Goal: Information Seeking & Learning: Learn about a topic

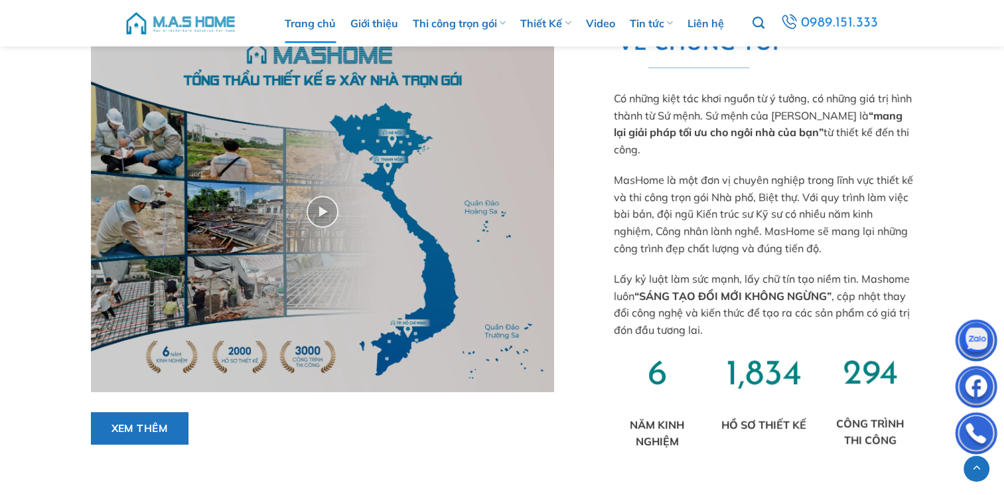
scroll to position [332, 0]
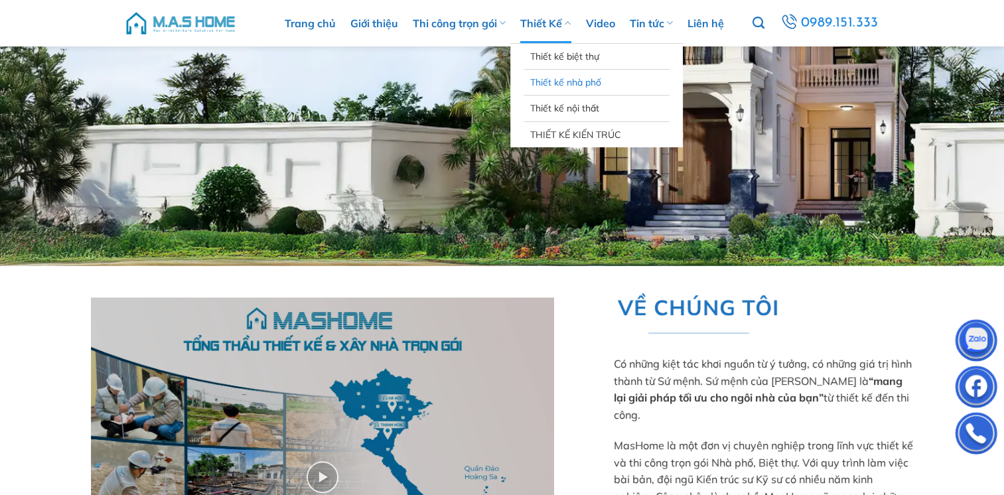
click at [568, 86] on link "Thiết kế nhà phố" at bounding box center [596, 82] width 133 height 25
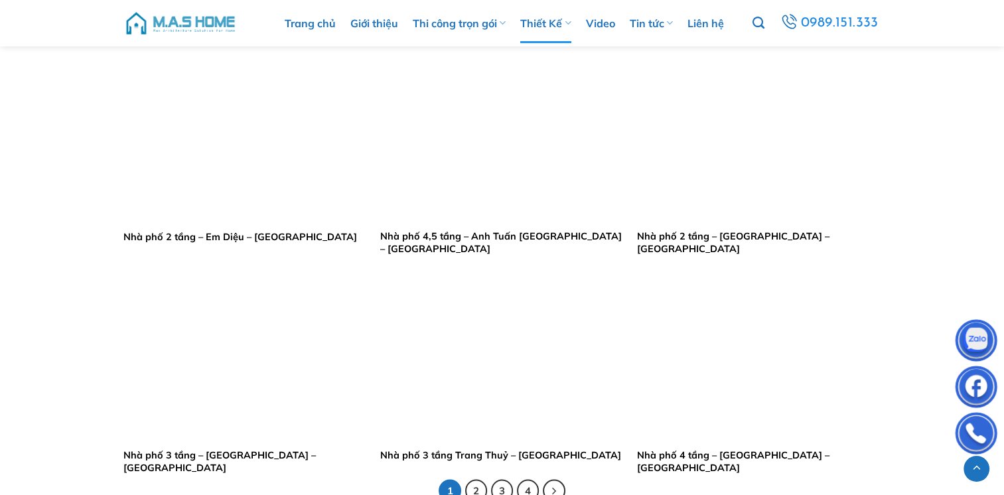
scroll to position [2523, 0]
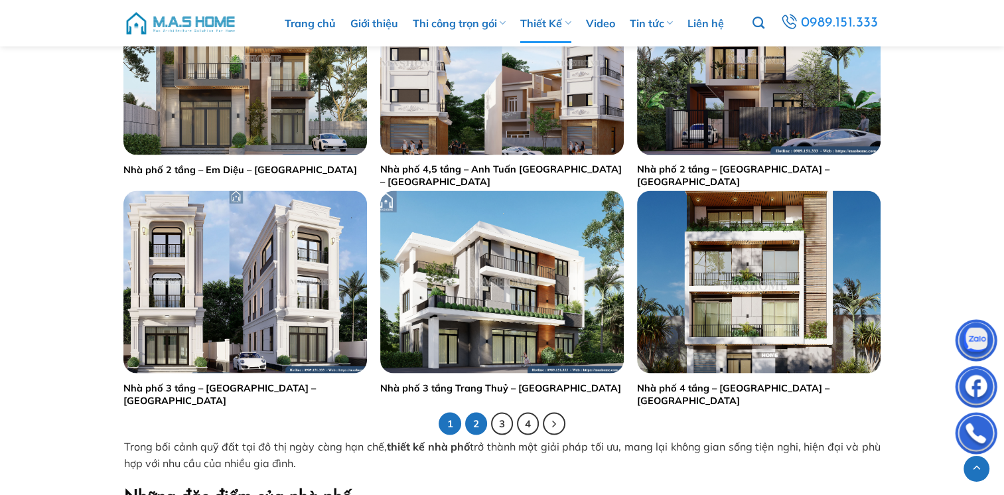
click at [481, 424] on link "2" at bounding box center [476, 424] width 23 height 23
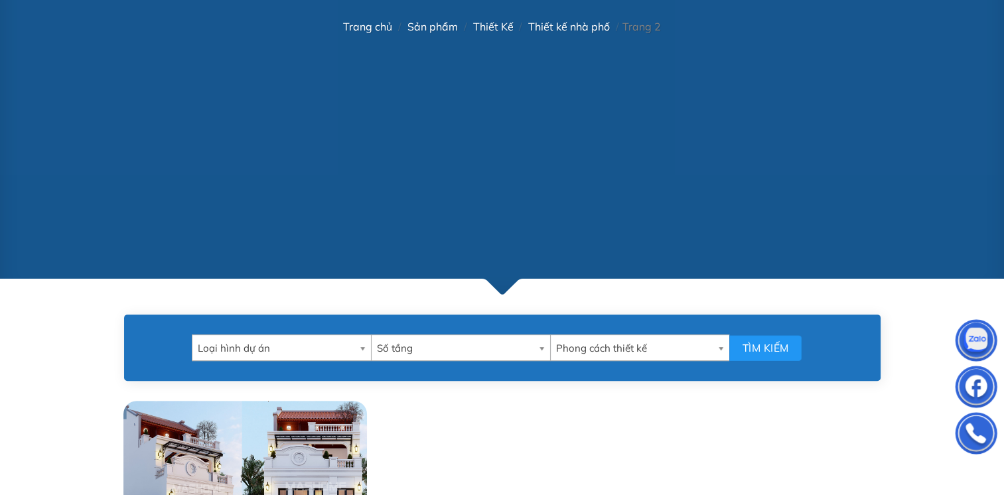
scroll to position [465, 0]
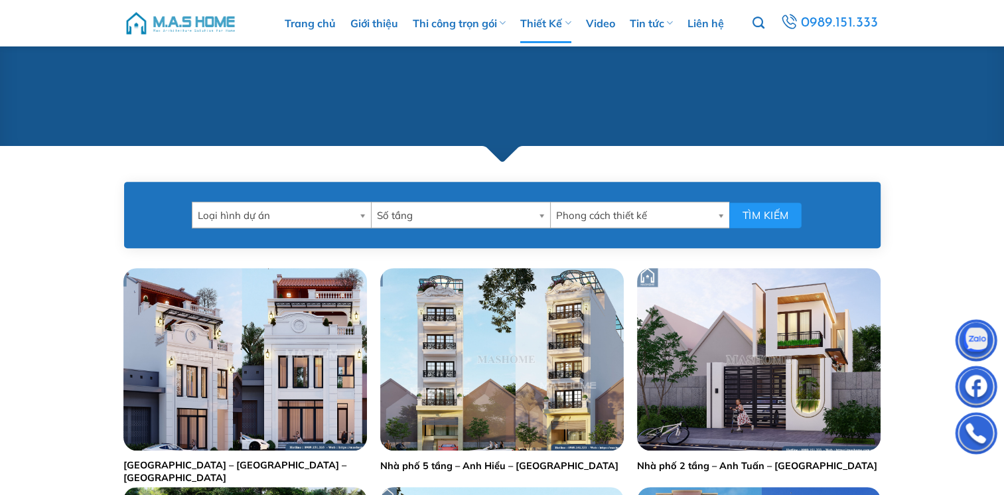
click at [321, 219] on span "Loại hình dự án" at bounding box center [276, 215] width 156 height 27
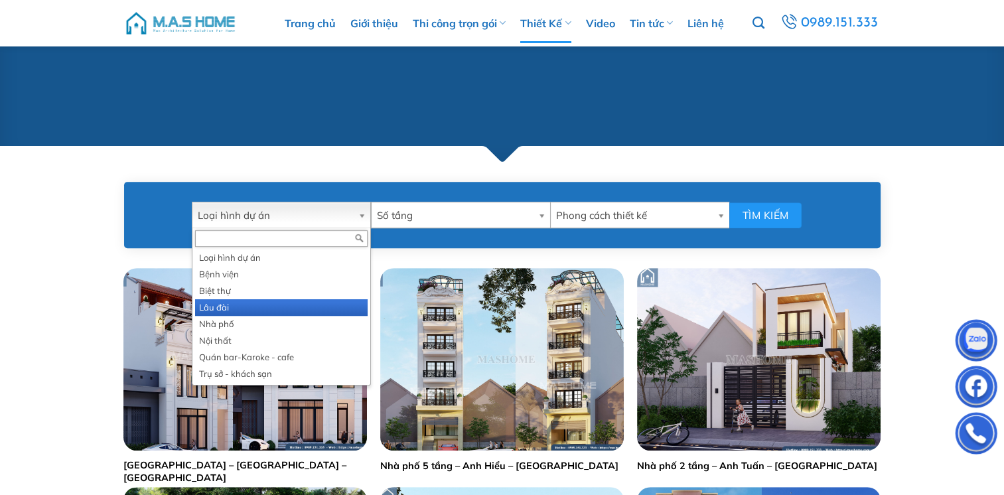
scroll to position [597, 0]
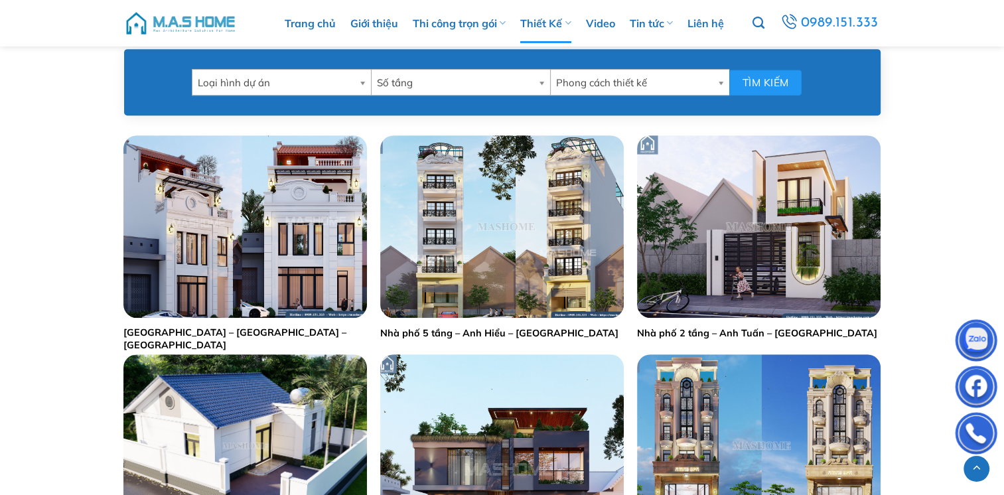
click at [611, 78] on span "Phong cách thiết kế" at bounding box center [634, 83] width 156 height 27
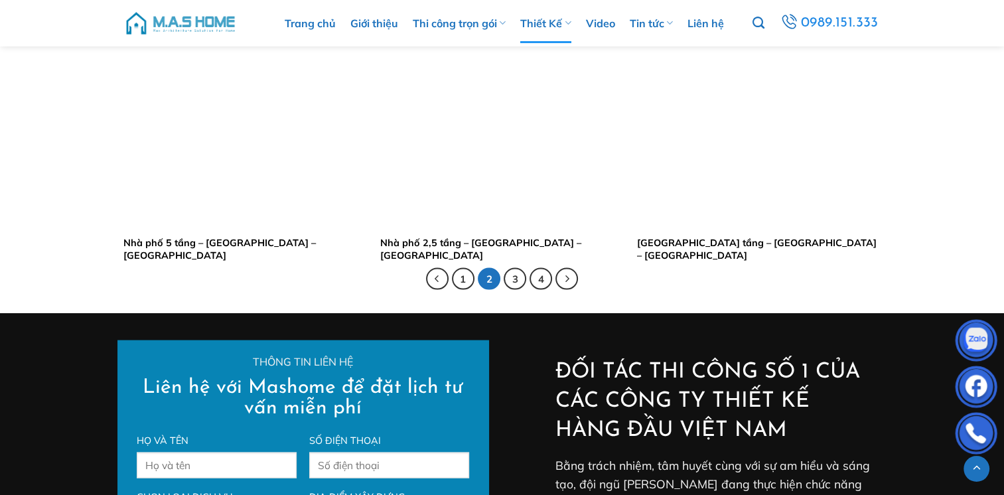
scroll to position [2722, 0]
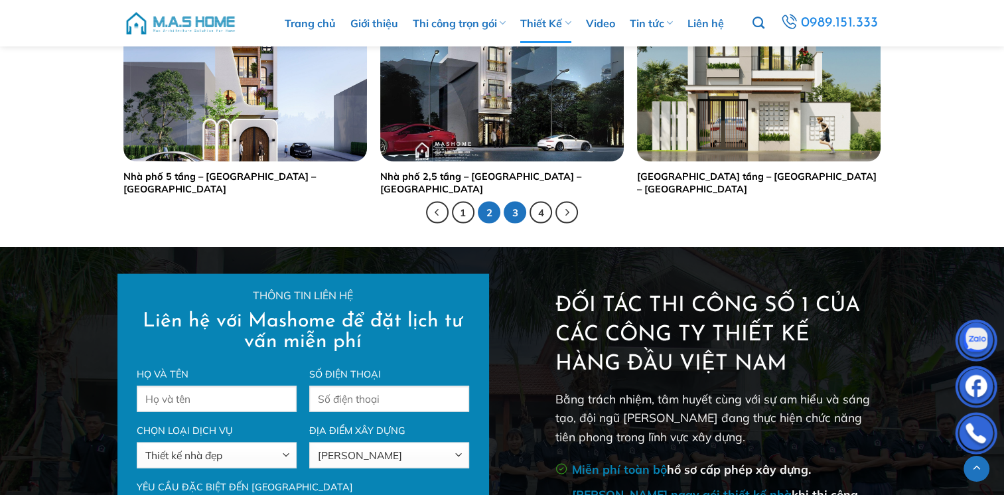
click at [512, 217] on link "3" at bounding box center [515, 213] width 23 height 23
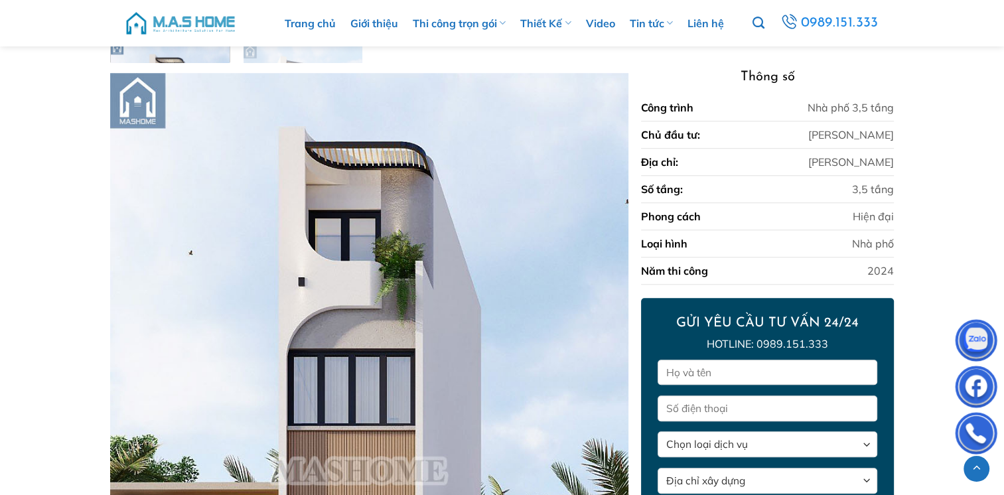
scroll to position [1208, 0]
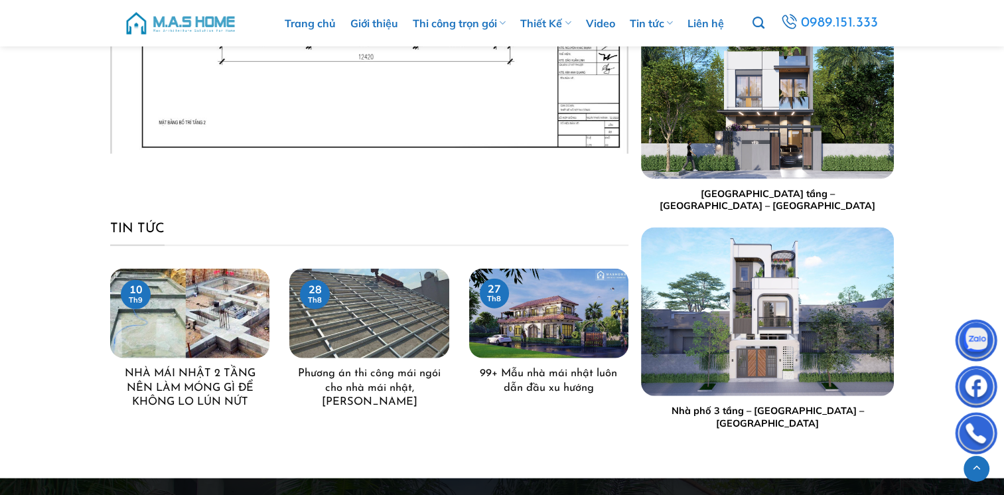
scroll to position [2913, 0]
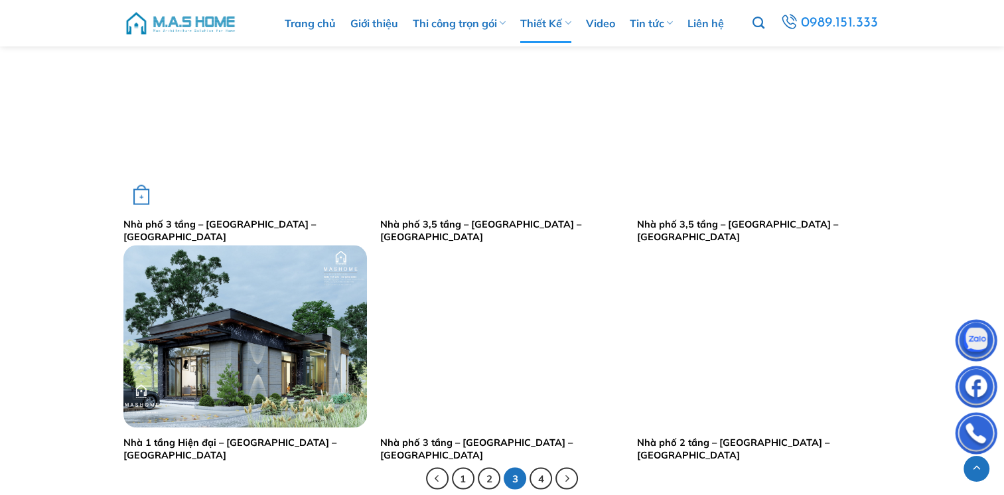
scroll to position [2589, 0]
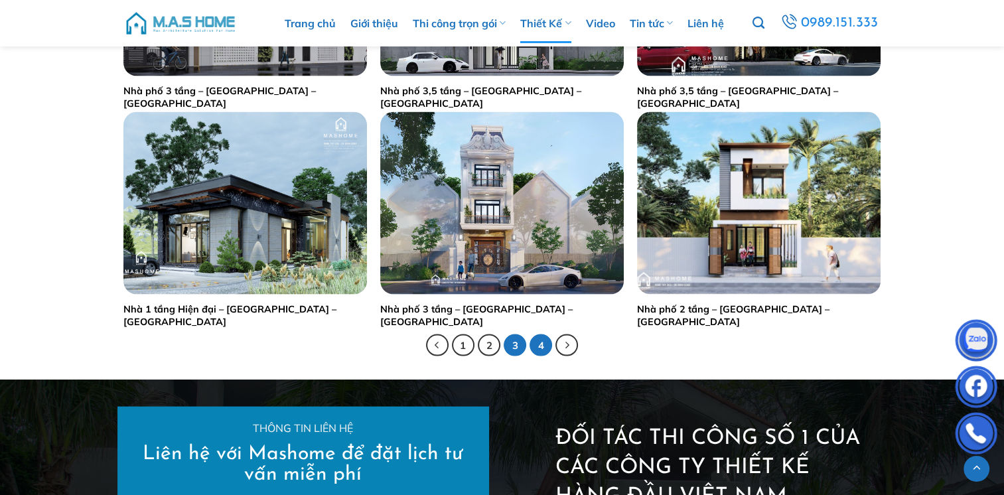
click at [549, 341] on link "4" at bounding box center [541, 346] width 23 height 23
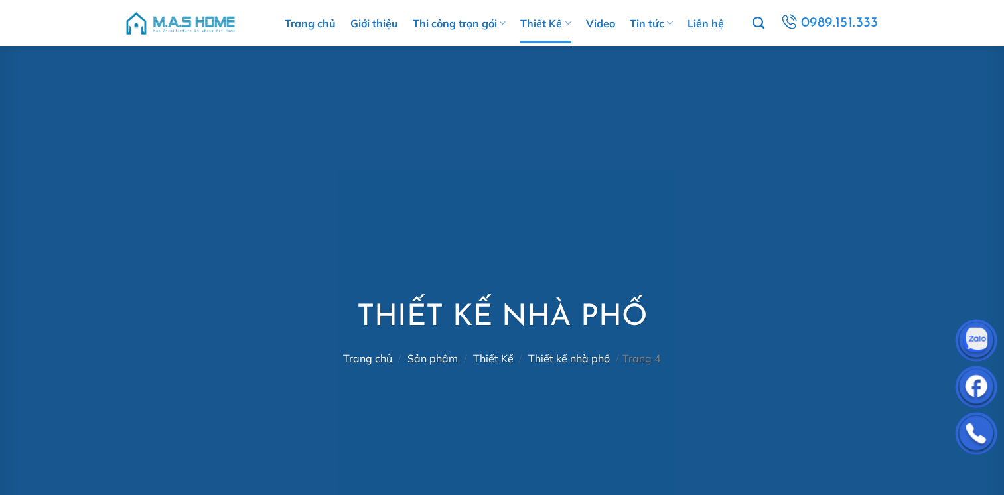
scroll to position [465, 0]
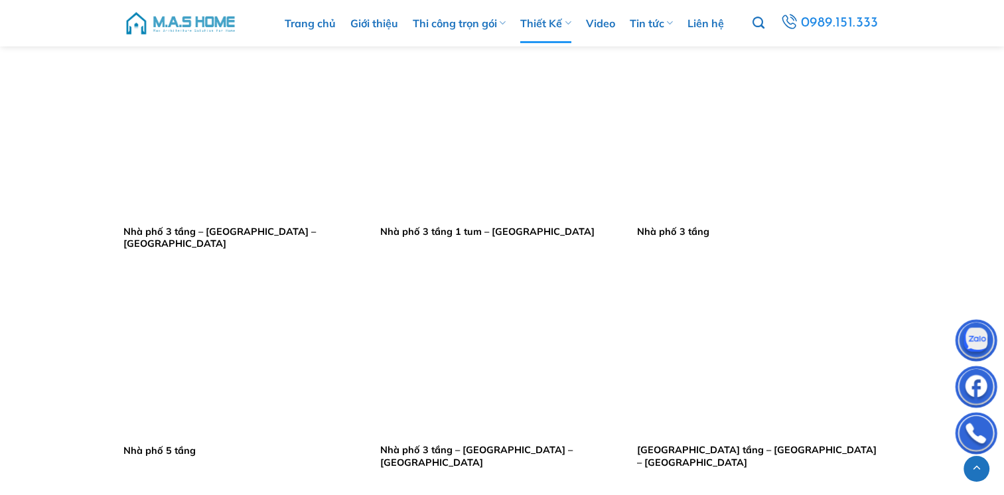
scroll to position [1726, 0]
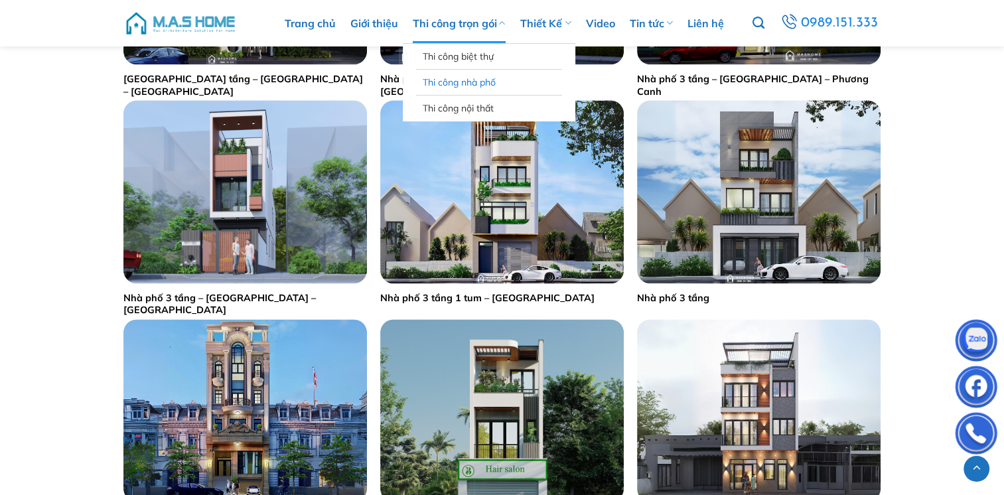
click at [447, 80] on link "Thi công nhà phố" at bounding box center [489, 82] width 133 height 25
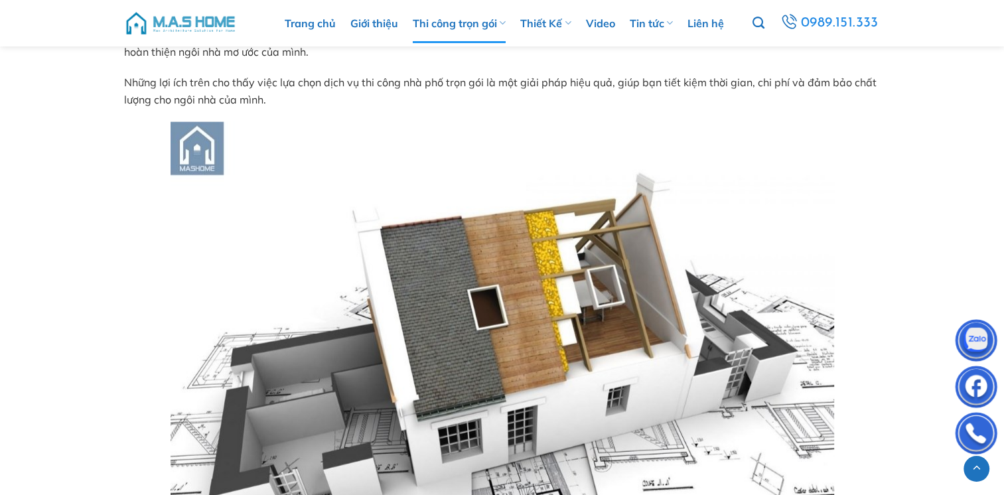
scroll to position [3253, 0]
